Goal: Check status: Check status

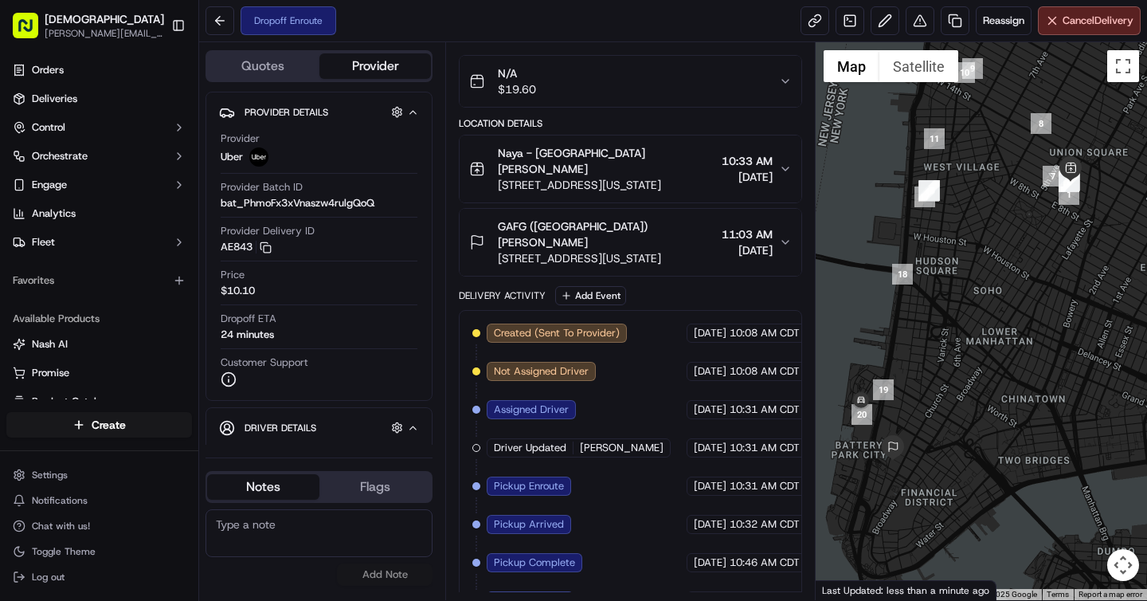
scroll to position [105, 2]
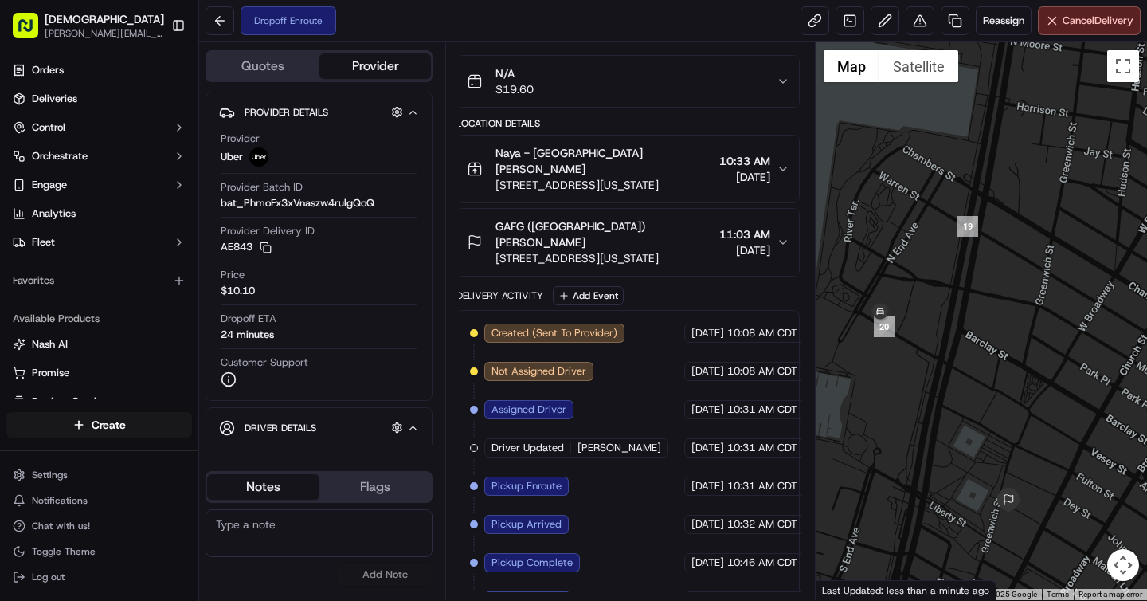
drag, startPoint x: 889, startPoint y: 421, endPoint x: 1006, endPoint y: 349, distance: 137.3
click at [1006, 350] on div at bounding box center [982, 321] width 332 height 558
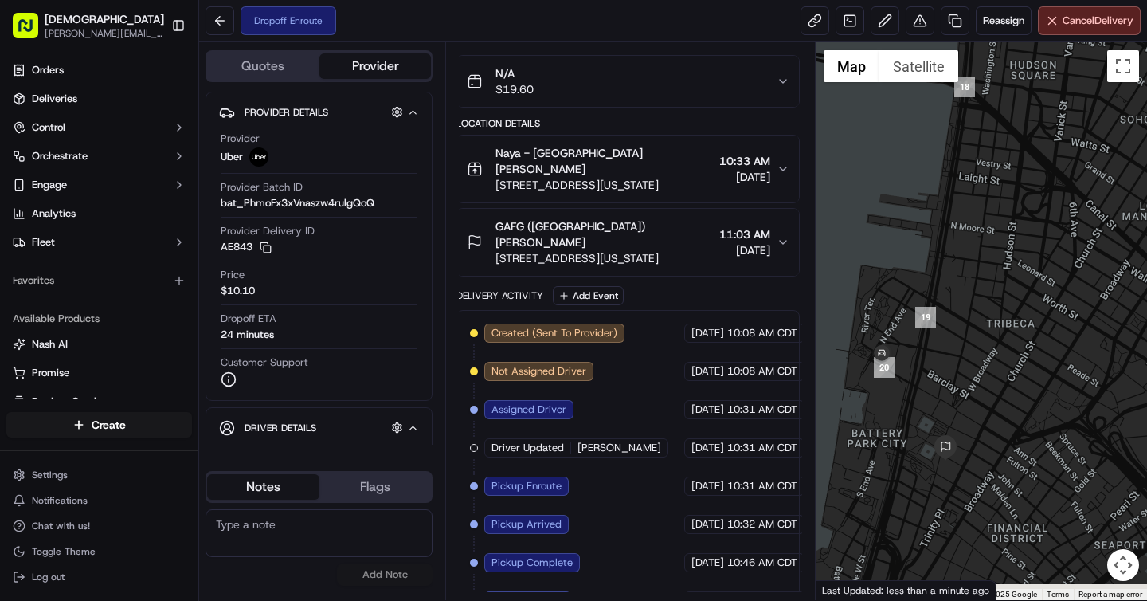
drag, startPoint x: 878, startPoint y: 456, endPoint x: 878, endPoint y: 429, distance: 27.9
click at [878, 429] on div at bounding box center [982, 321] width 332 height 558
